Goal: Book appointment/travel/reservation

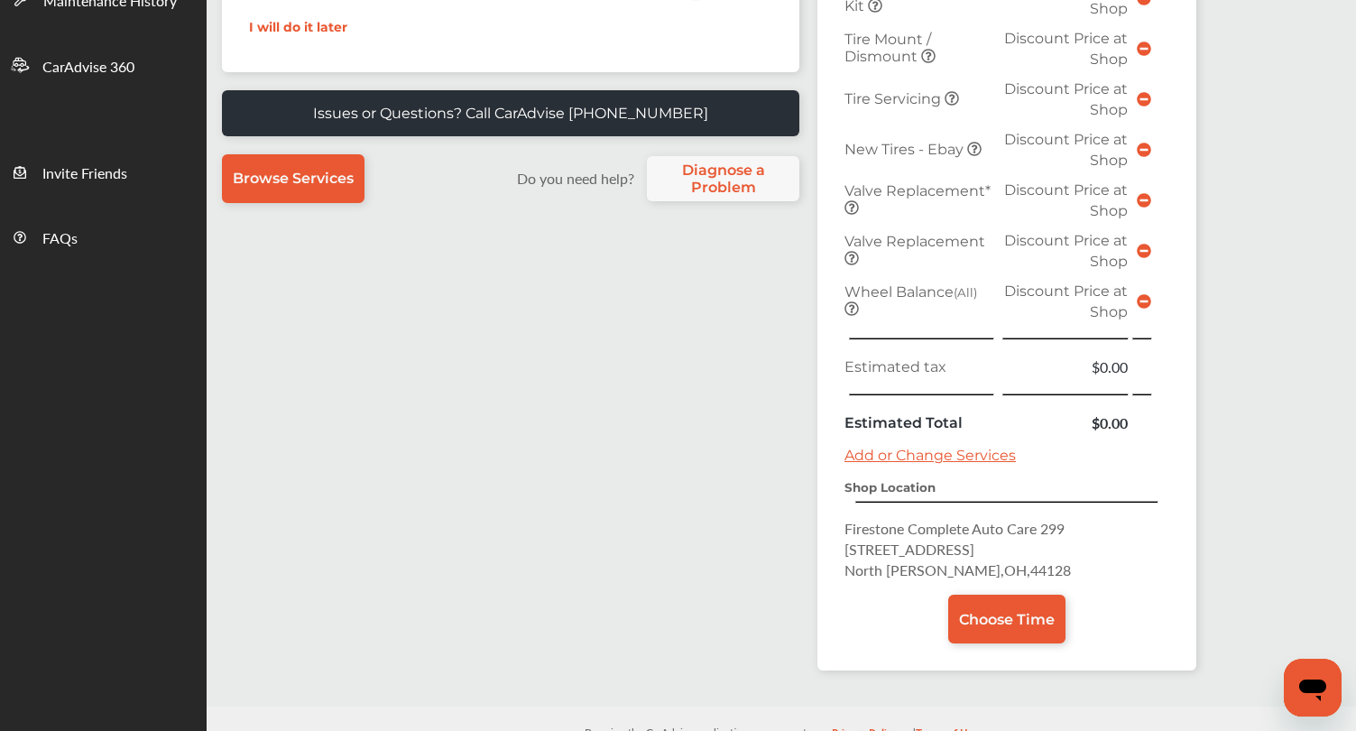
scroll to position [542, 0]
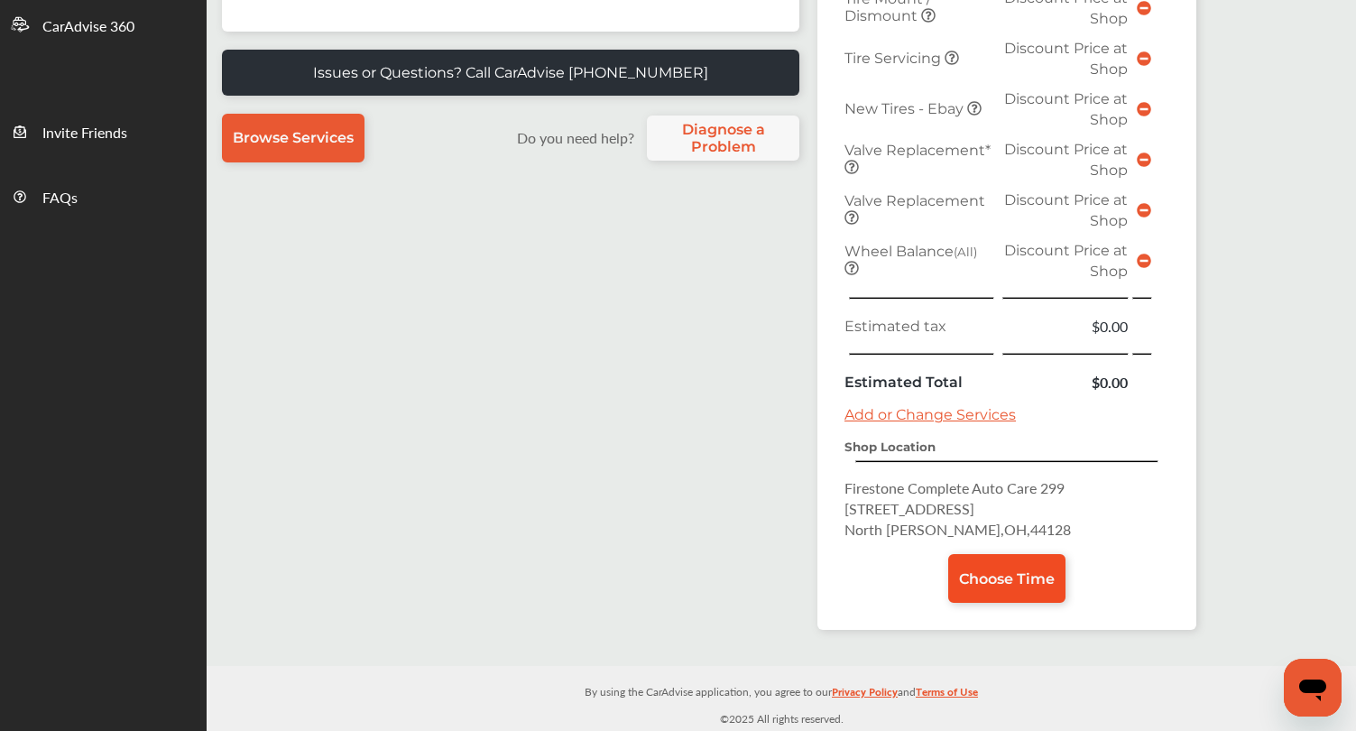
click at [970, 576] on span "Choose Time" at bounding box center [1007, 578] width 96 height 17
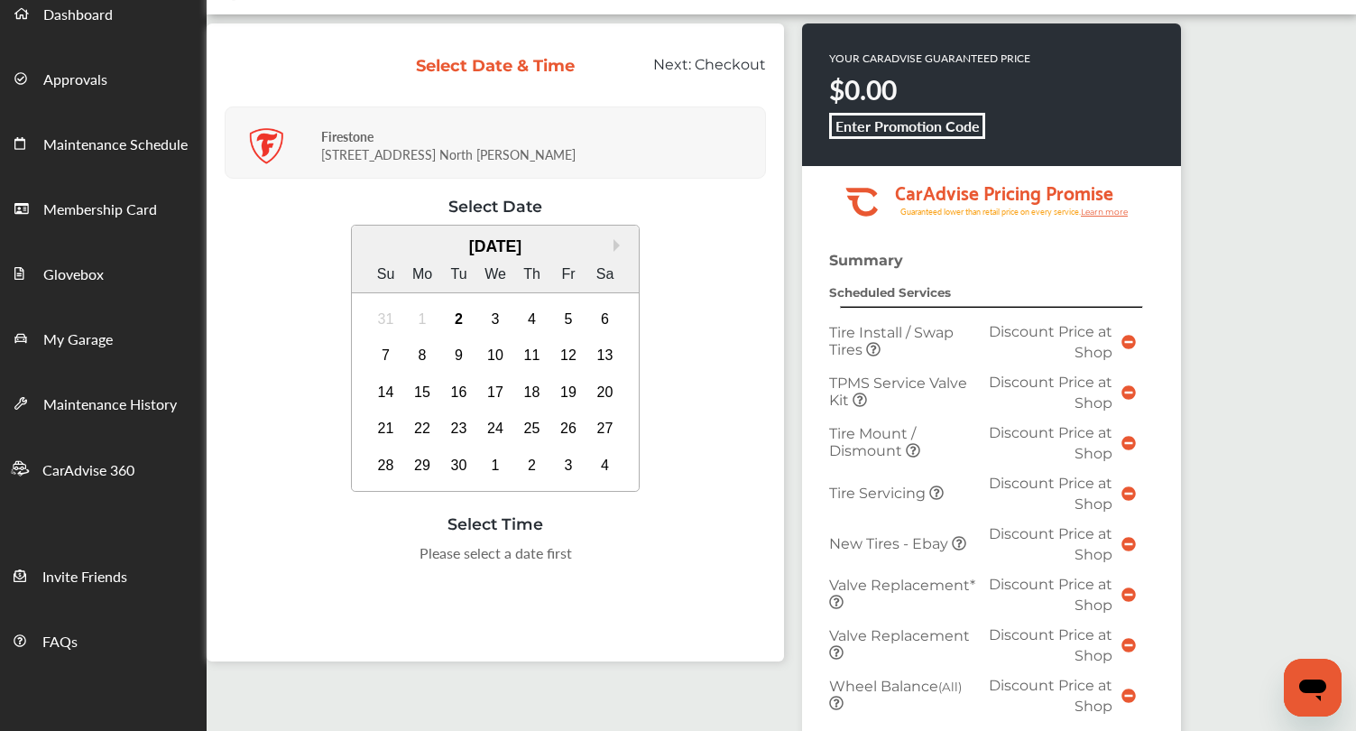
scroll to position [117, 0]
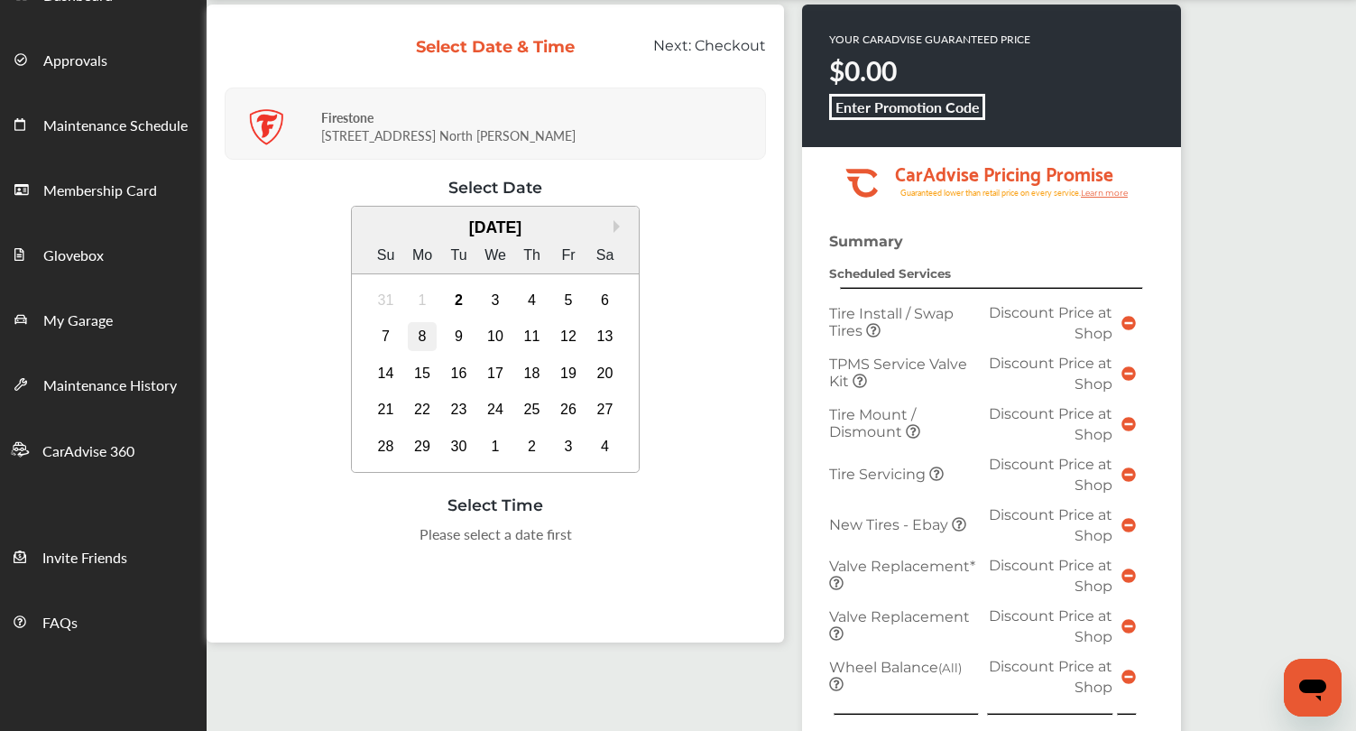
click at [428, 348] on div "8" at bounding box center [422, 336] width 29 height 29
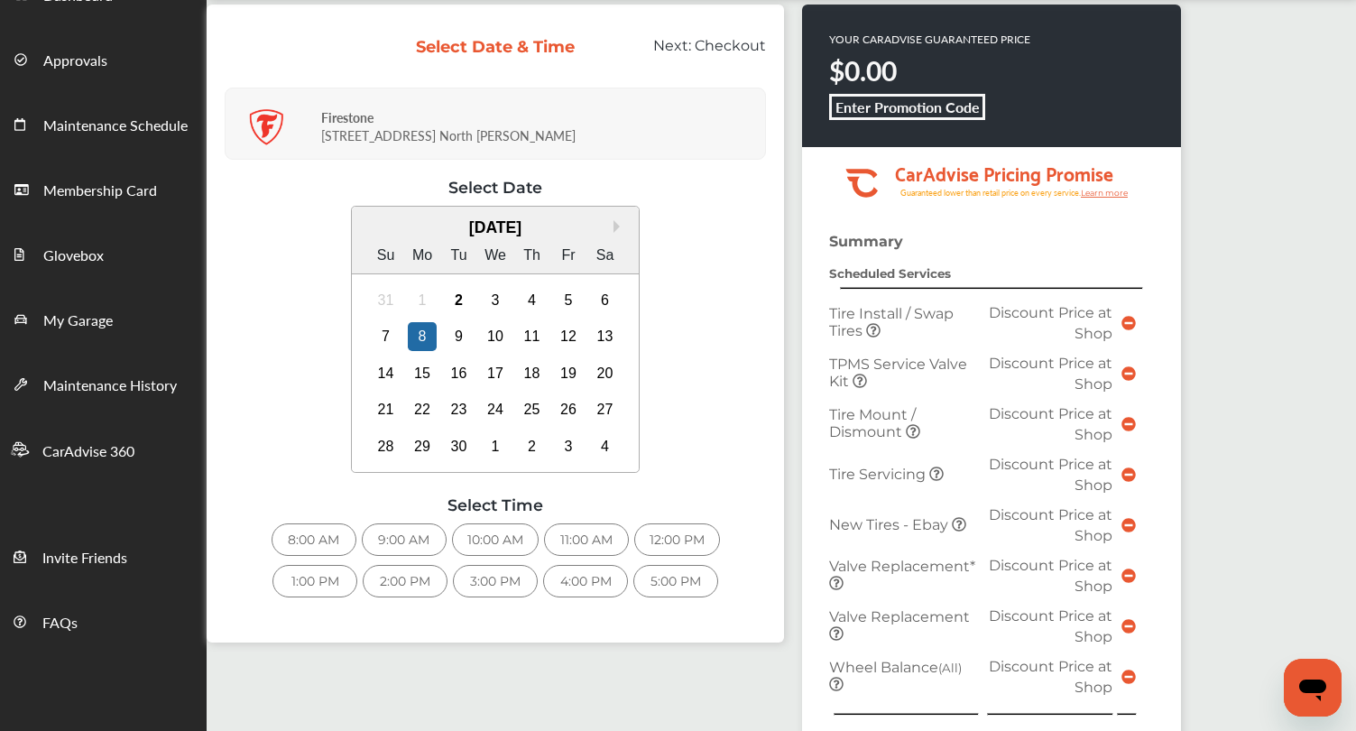
click at [679, 541] on div "12:00 PM" at bounding box center [677, 539] width 86 height 32
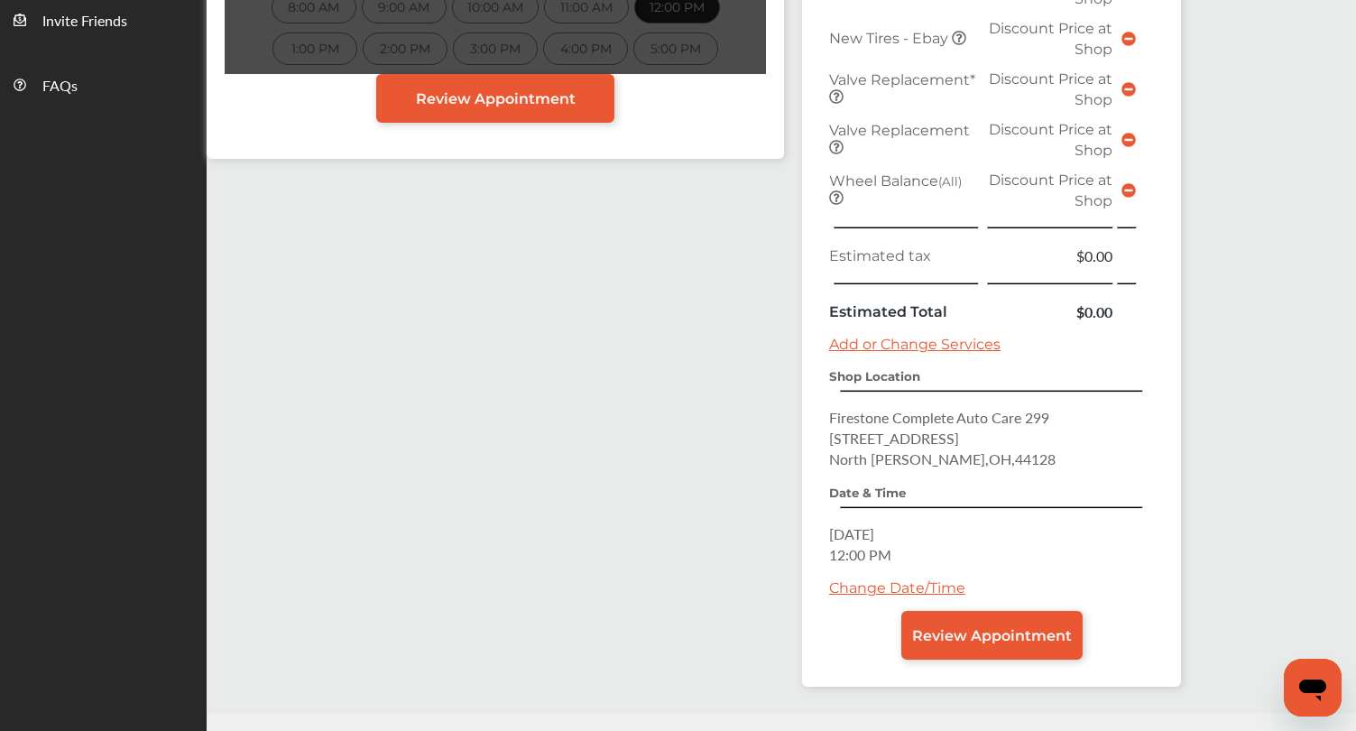
scroll to position [702, 0]
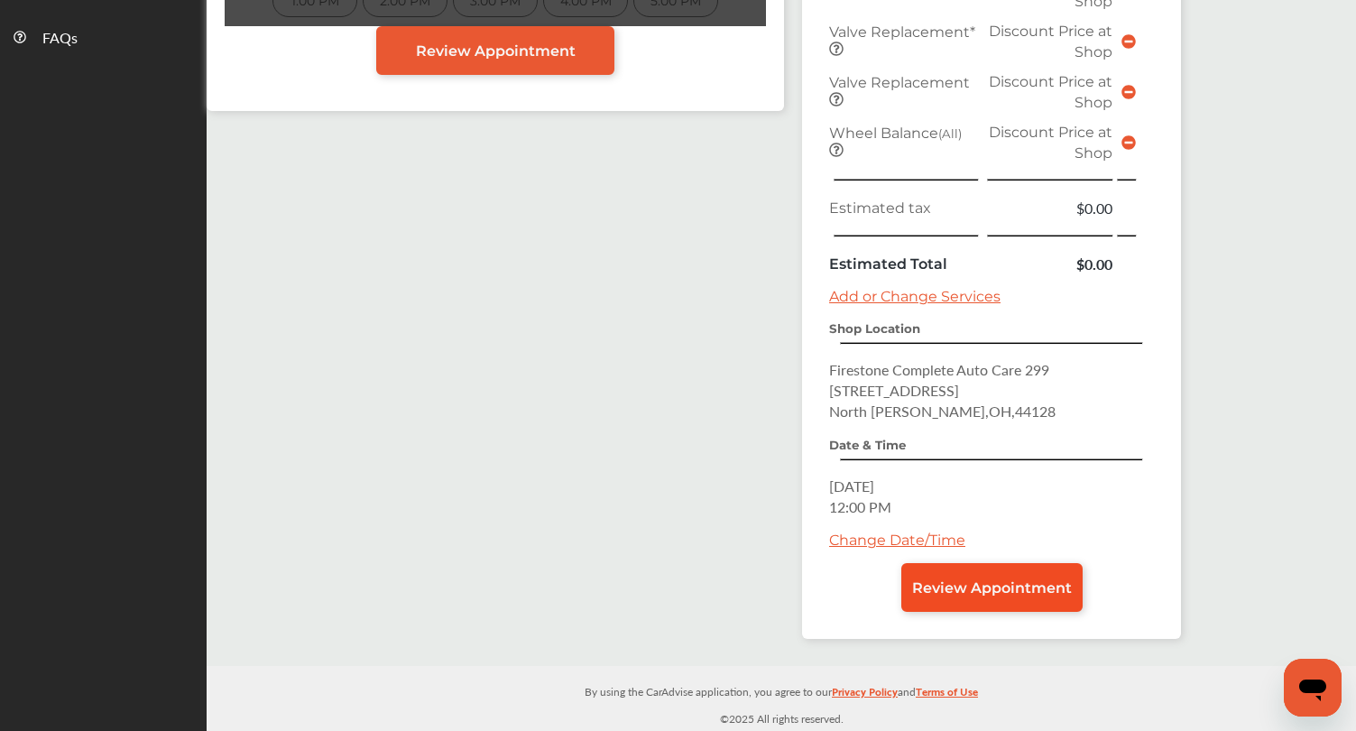
click at [954, 597] on link "Review Appointment" at bounding box center [991, 587] width 181 height 49
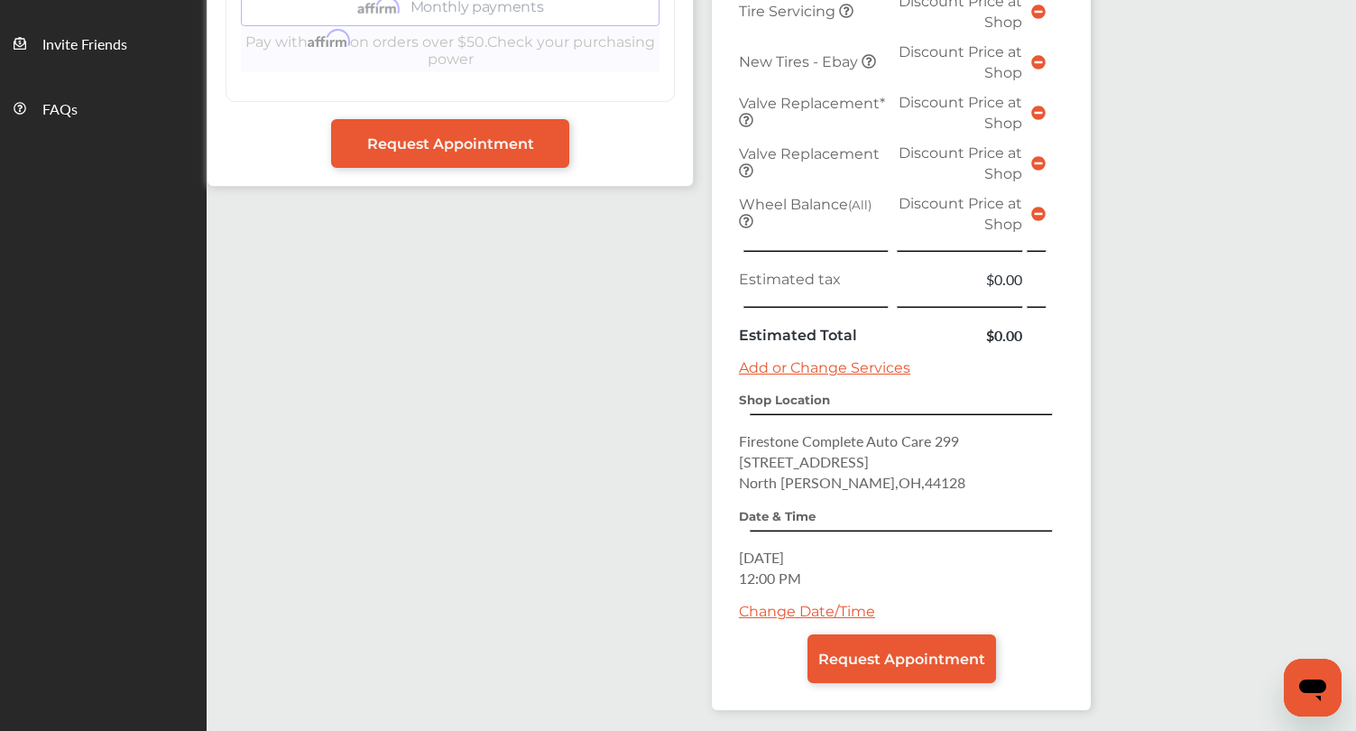
scroll to position [657, 0]
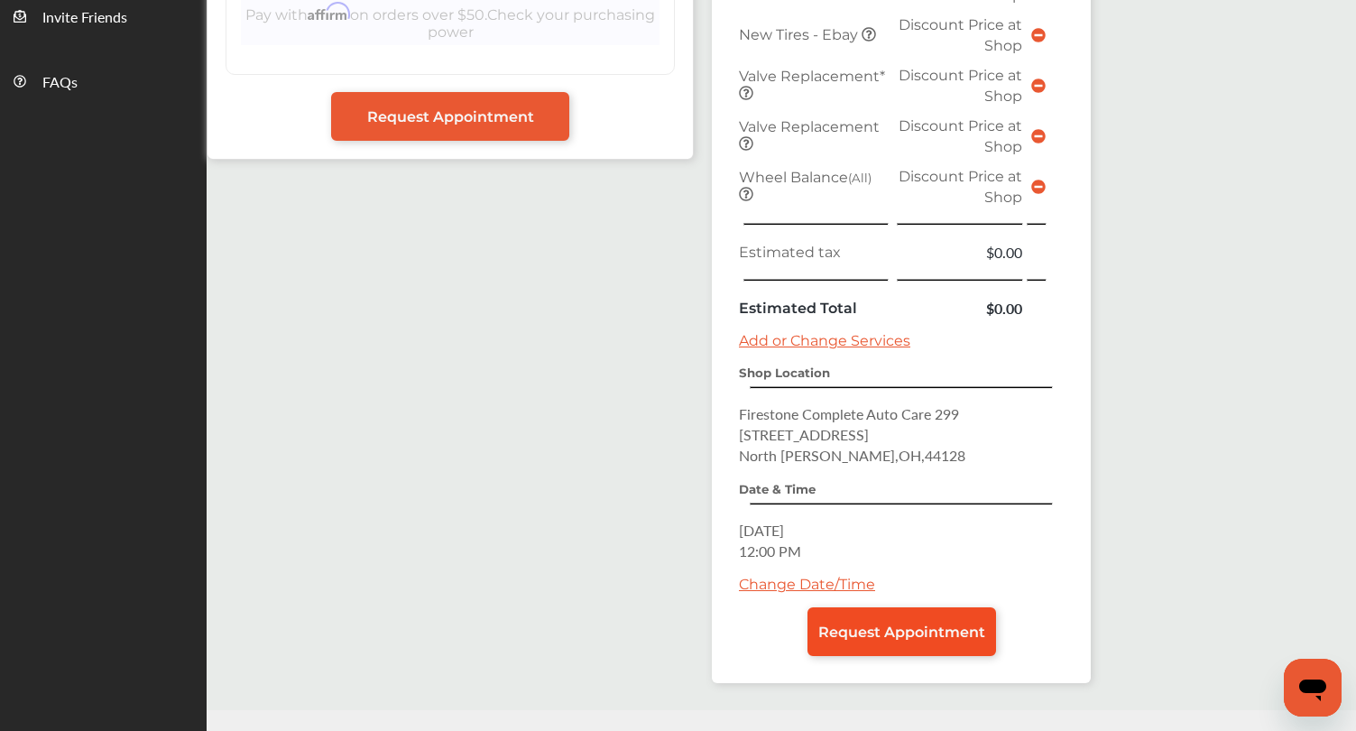
click at [887, 631] on span "Request Appointment" at bounding box center [901, 631] width 167 height 17
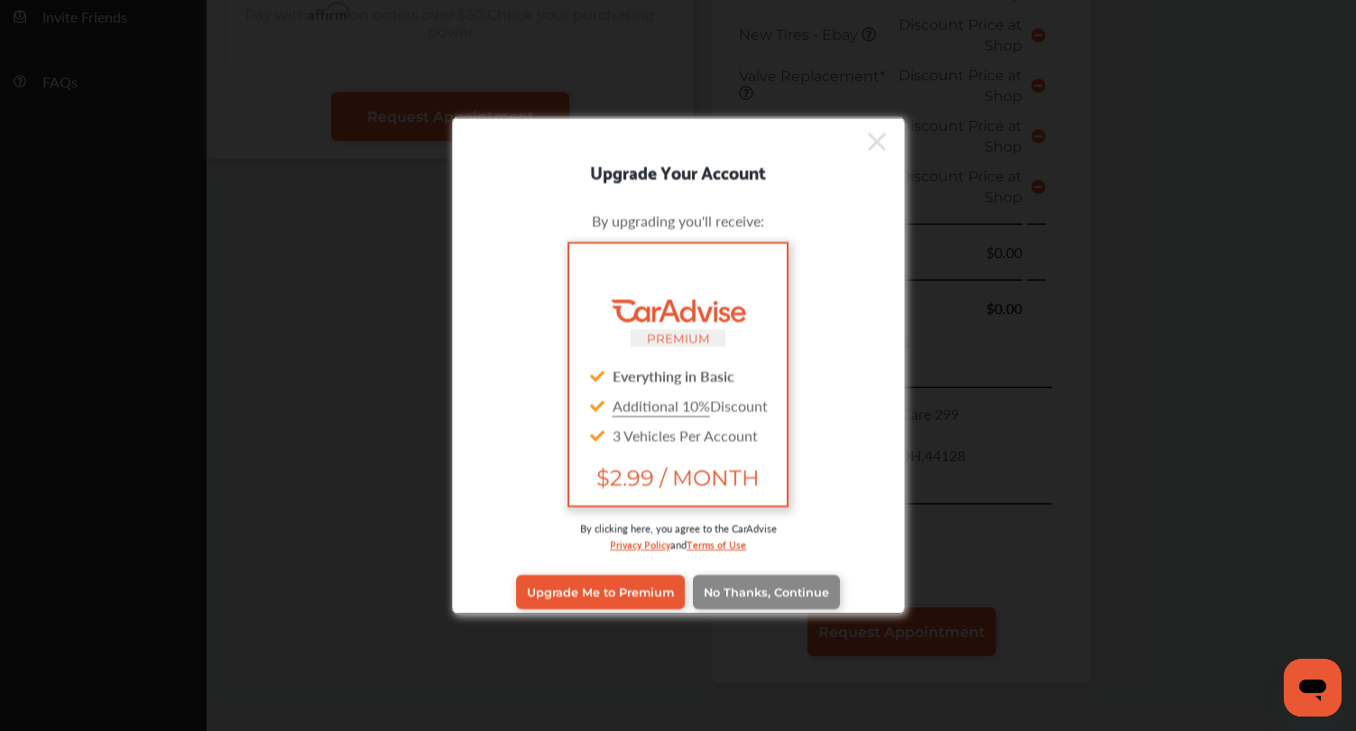
click at [713, 593] on span "No Thanks, Continue" at bounding box center [765, 591] width 125 height 14
